Goal: Use online tool/utility: Utilize a website feature to perform a specific function

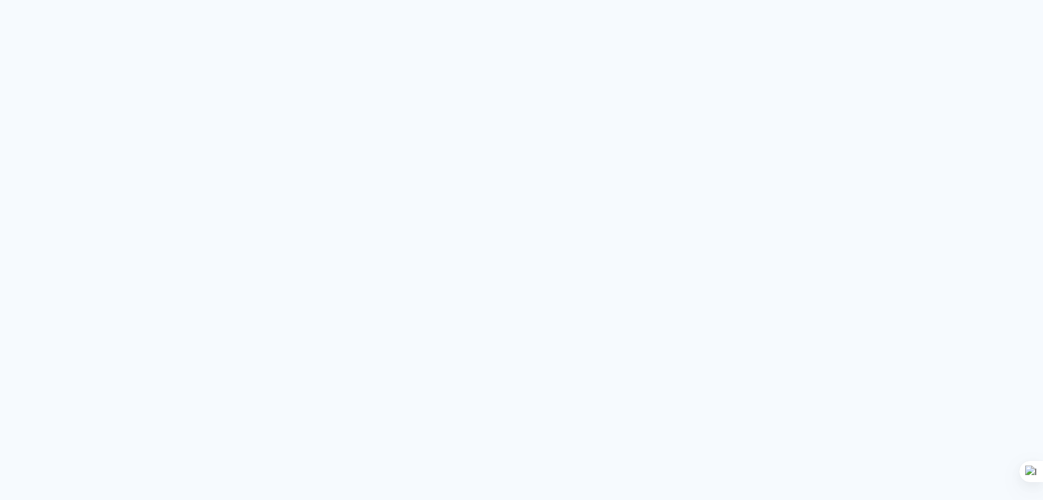
drag, startPoint x: 138, startPoint y: 82, endPoint x: 120, endPoint y: 60, distance: 28.7
click at [133, 75] on quentale-app at bounding box center [521, 250] width 1043 height 500
click at [58, 46] on quentale-app at bounding box center [521, 250] width 1043 height 500
